Goal: Find specific page/section: Find specific page/section

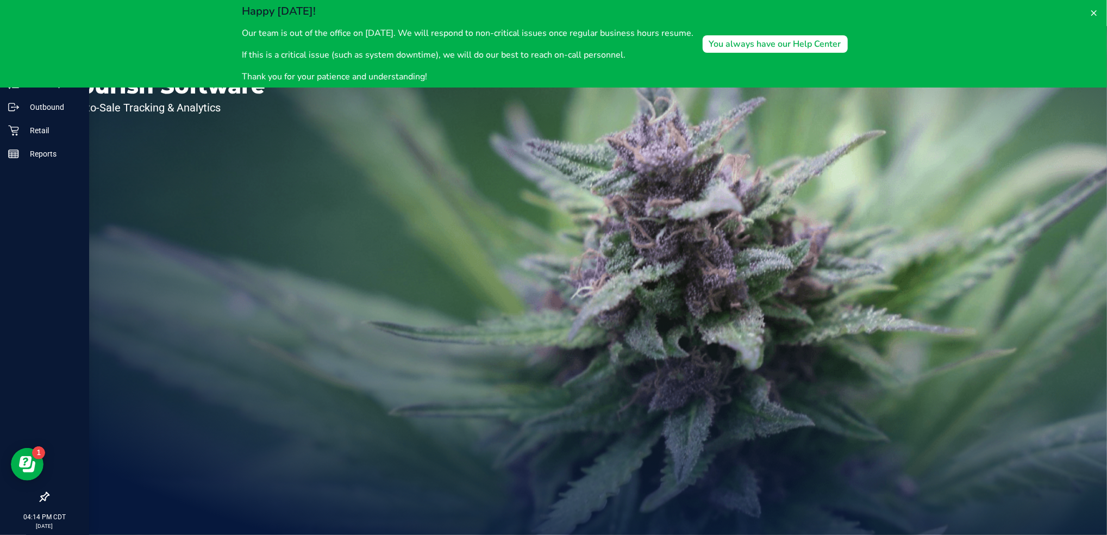
click at [41, 500] on icon at bounding box center [45, 497] width 10 height 10
click at [39, 498] on input "checkbox" at bounding box center [39, 498] width 0 height 0
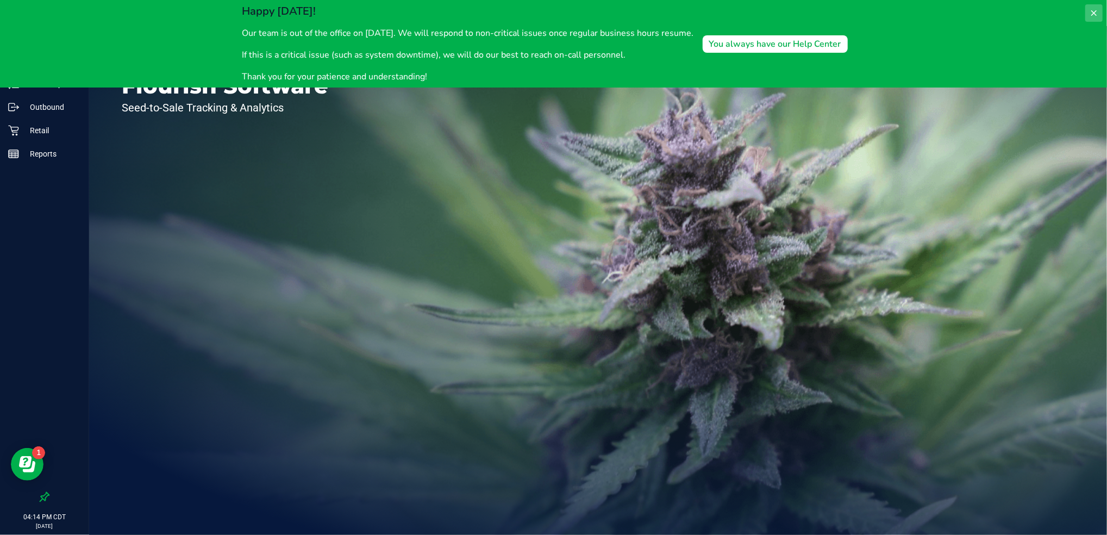
click at [1092, 11] on icon at bounding box center [1093, 12] width 5 height 5
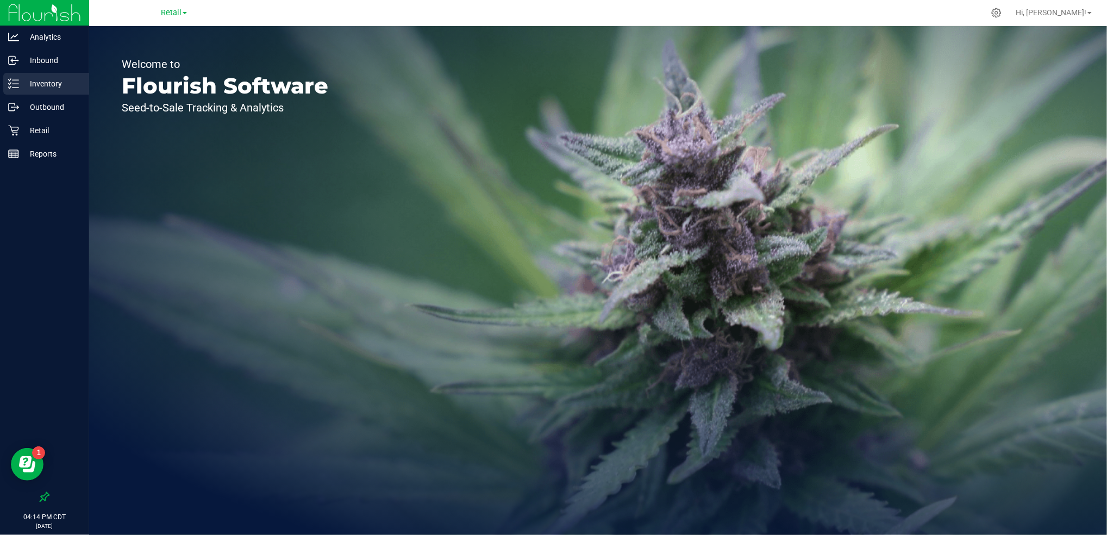
click at [48, 90] on p "Inventory" at bounding box center [51, 83] width 65 height 13
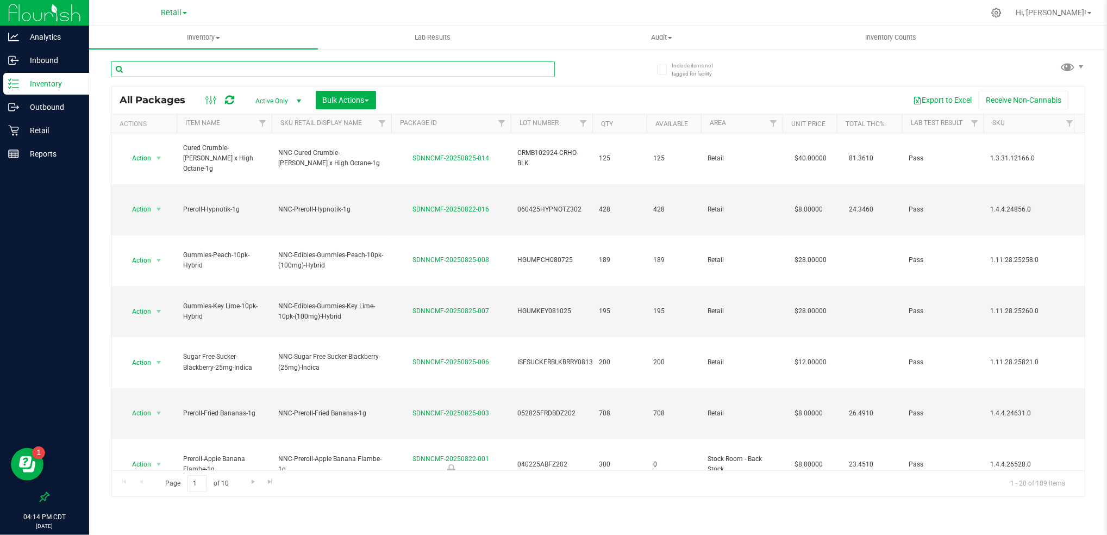
click at [239, 67] on input "text" at bounding box center [333, 69] width 444 height 16
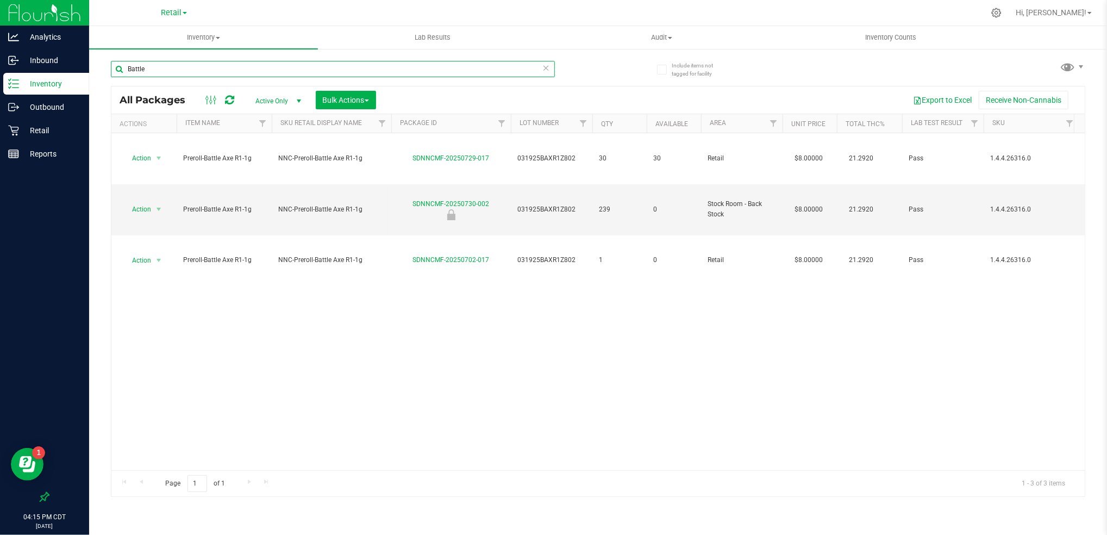
type input "Battle"
